Goal: Transaction & Acquisition: Obtain resource

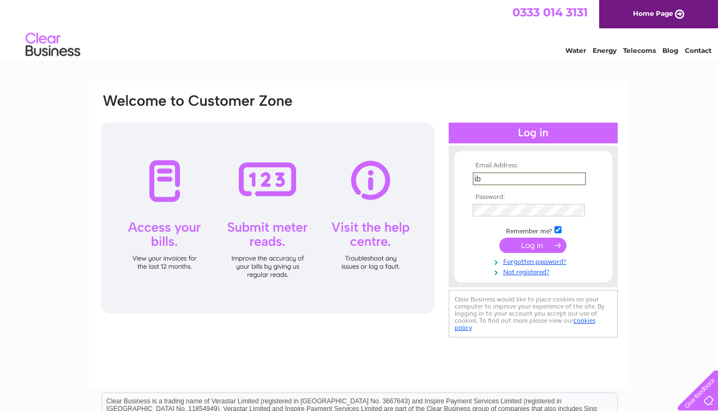
type input "i"
type input "info@thecafefish.com"
click at [547, 244] on input "submit" at bounding box center [533, 245] width 67 height 15
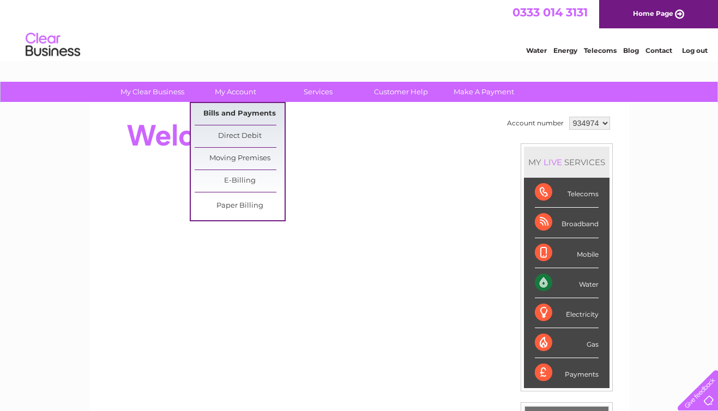
click at [238, 111] on link "Bills and Payments" at bounding box center [240, 114] width 90 height 22
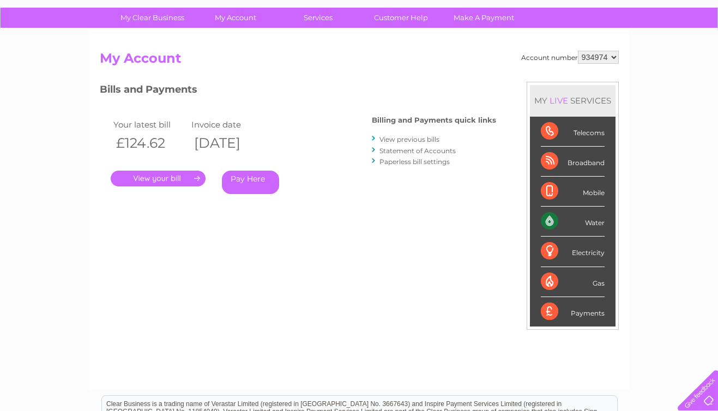
scroll to position [75, 0]
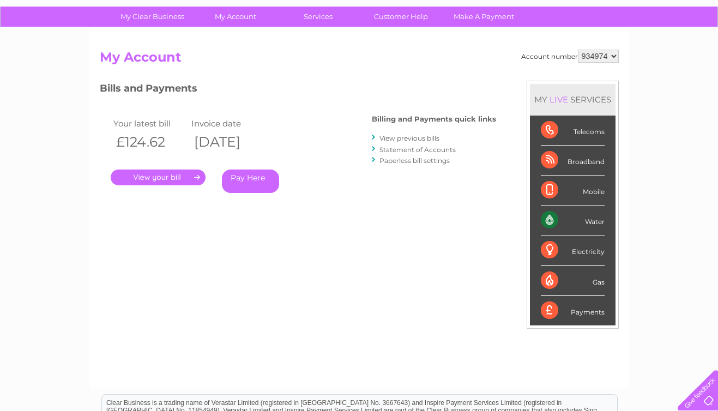
click at [185, 176] on link "." at bounding box center [158, 178] width 95 height 16
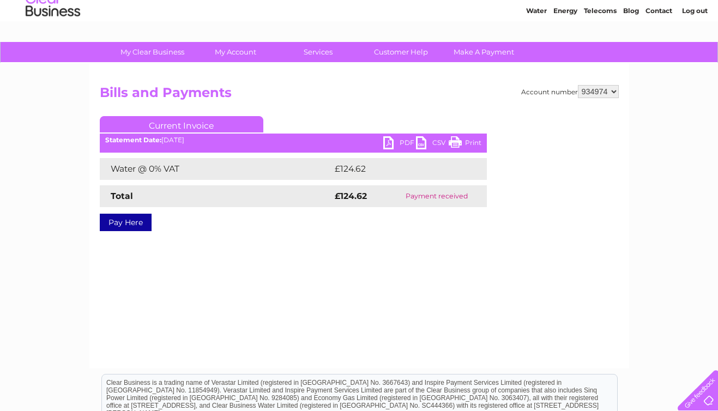
scroll to position [40, 0]
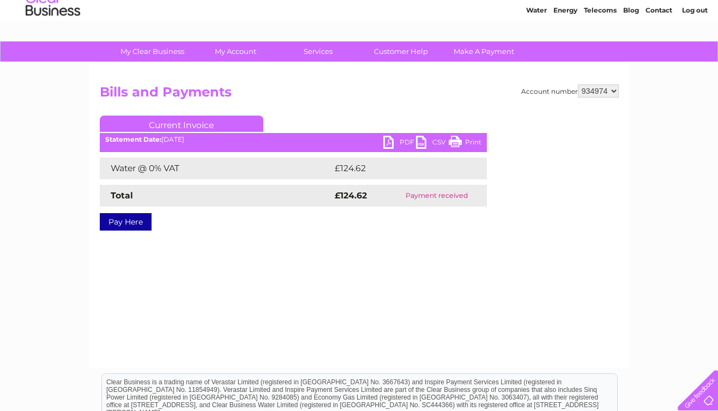
click at [387, 137] on link "PDF" at bounding box center [399, 144] width 33 height 16
click at [391, 142] on link "PDF" at bounding box center [399, 144] width 33 height 16
click at [411, 141] on link "PDF" at bounding box center [399, 144] width 33 height 16
click at [433, 141] on link "CSV" at bounding box center [432, 144] width 33 height 16
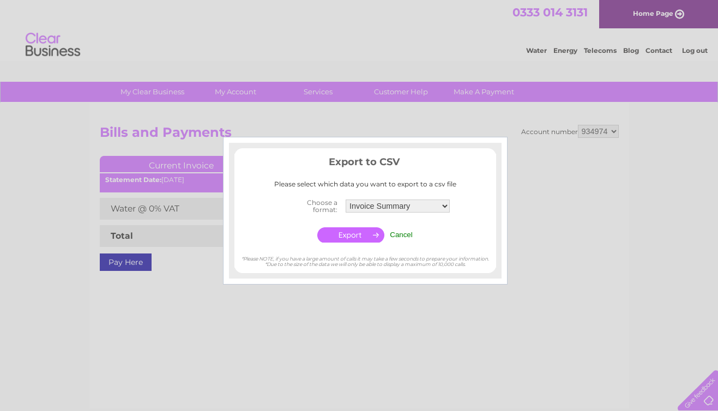
click at [398, 232] on input "Cancel" at bounding box center [401, 235] width 23 height 8
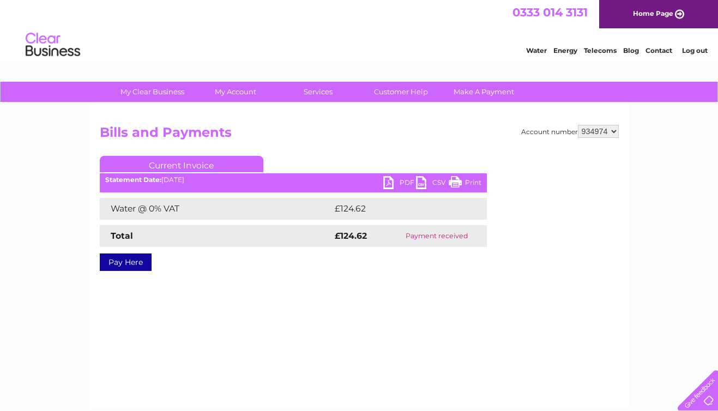
click at [387, 182] on link "PDF" at bounding box center [399, 184] width 33 height 16
